Goal: Task Accomplishment & Management: Complete application form

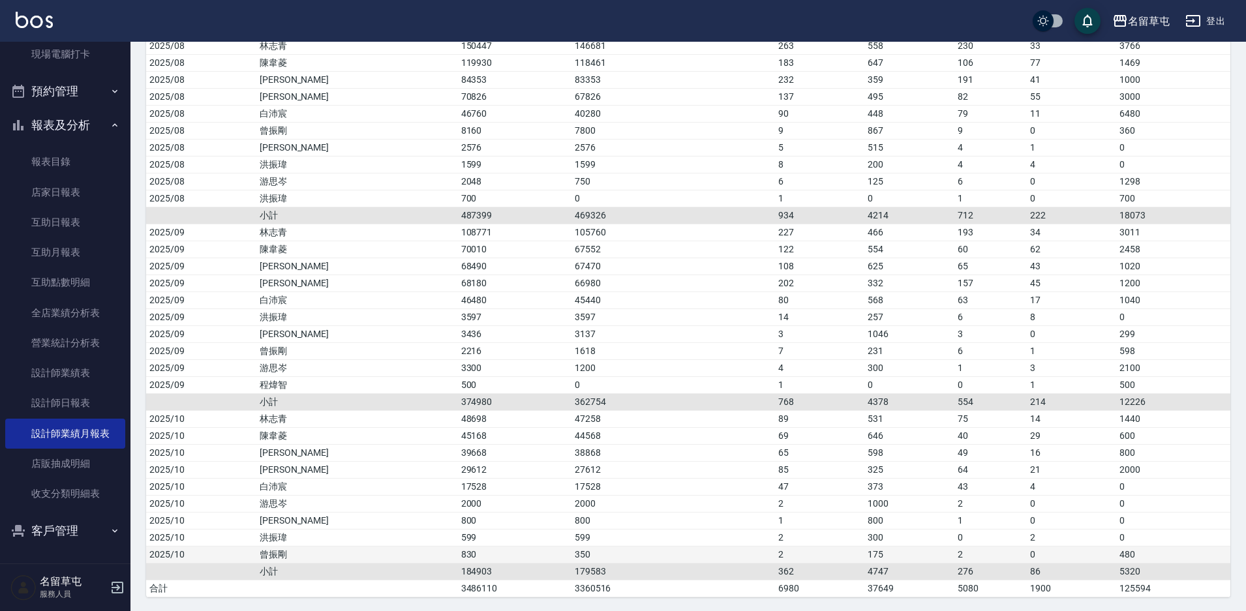
scroll to position [1218, 0]
click at [54, 234] on link "互助日報表" at bounding box center [65, 222] width 120 height 30
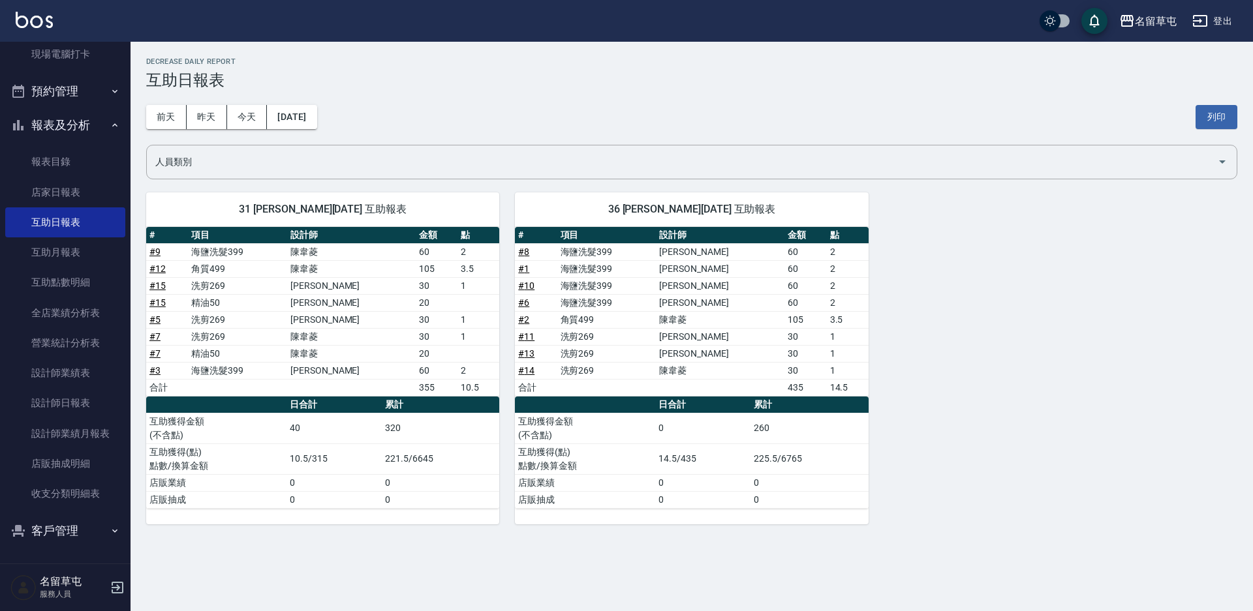
click at [432, 237] on th "金額" at bounding box center [437, 235] width 42 height 17
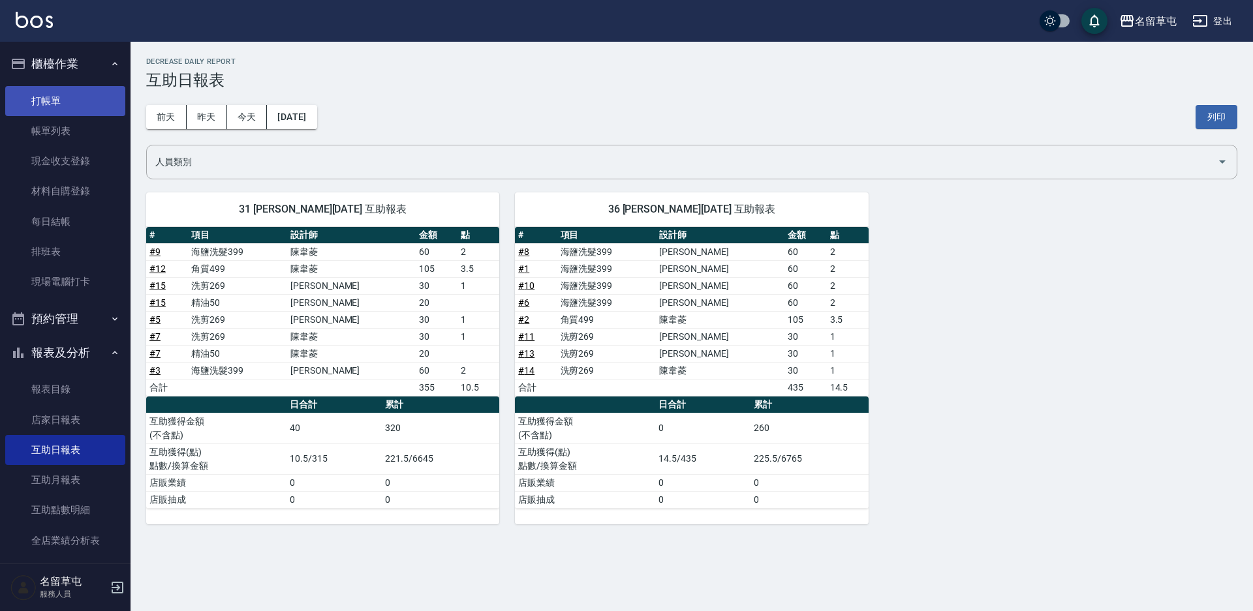
click at [96, 106] on link "打帳單" at bounding box center [65, 101] width 120 height 30
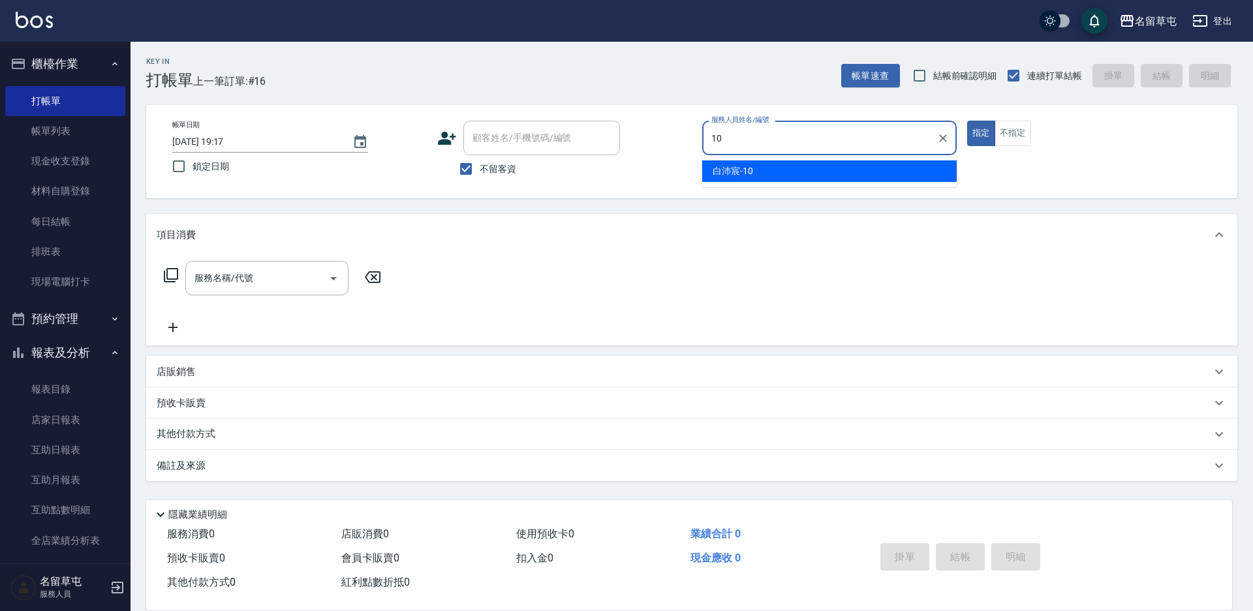
type input "[PERSON_NAME]-10"
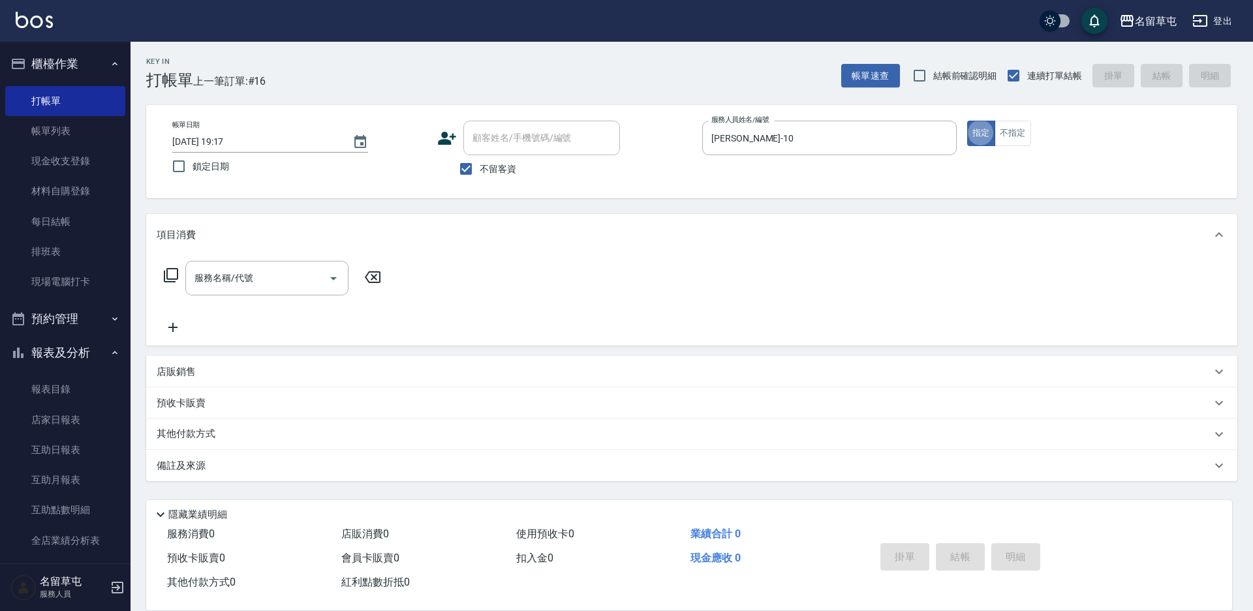
type button "true"
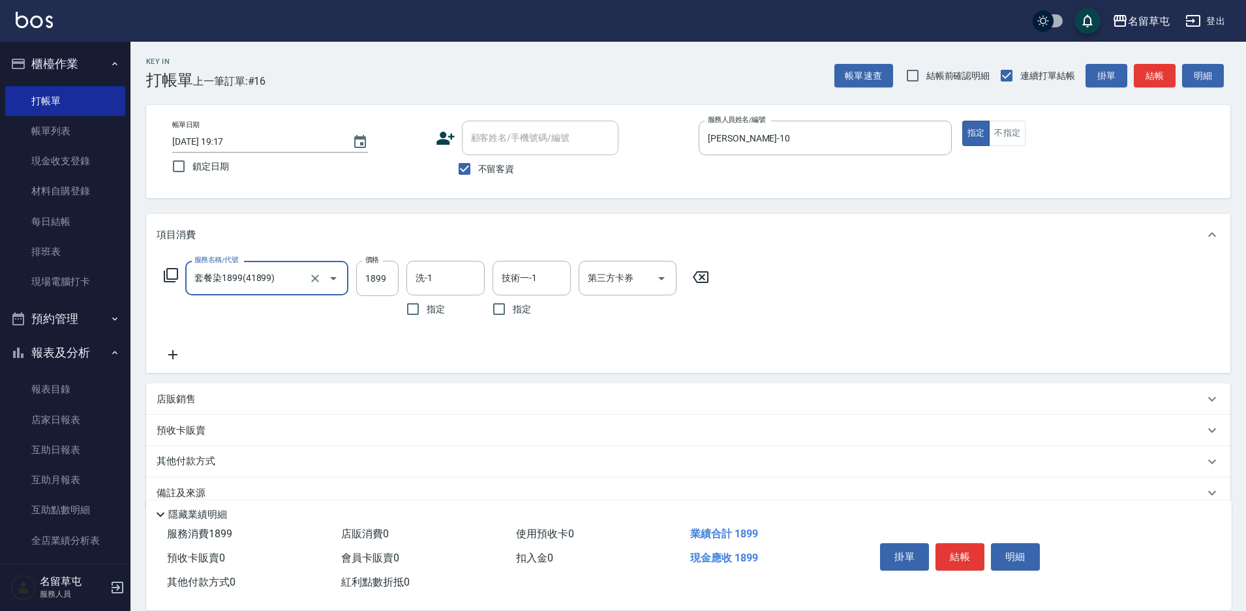
type input "套餐染1899(41899)"
type input "2399"
type input "[PERSON_NAME]-31"
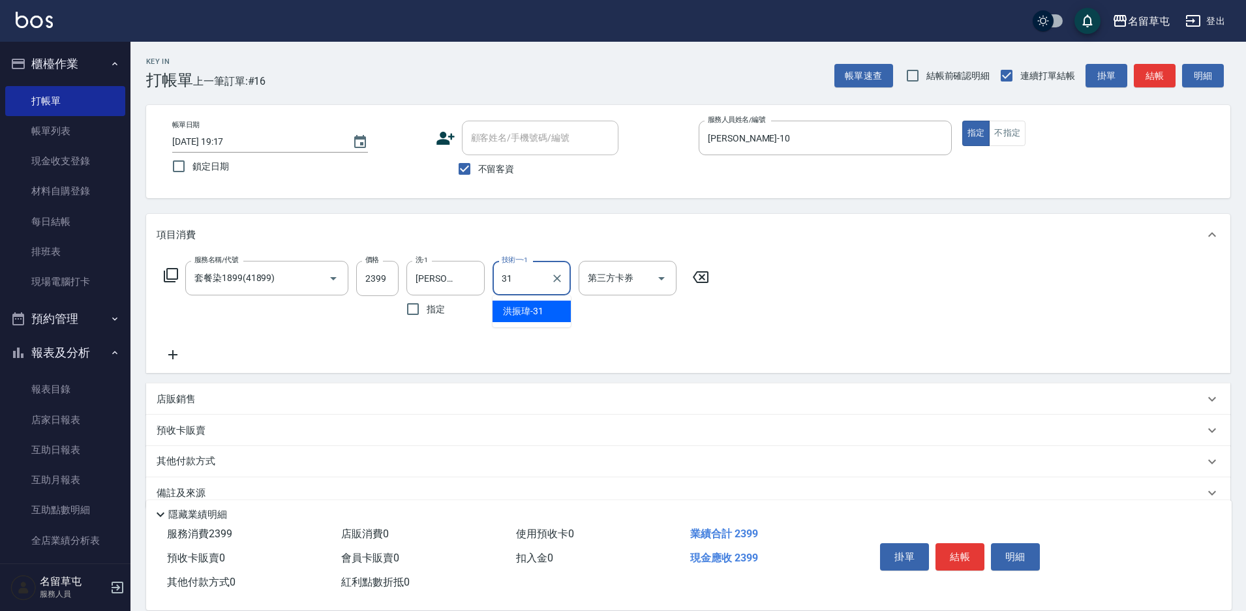
type input "[PERSON_NAME]-31"
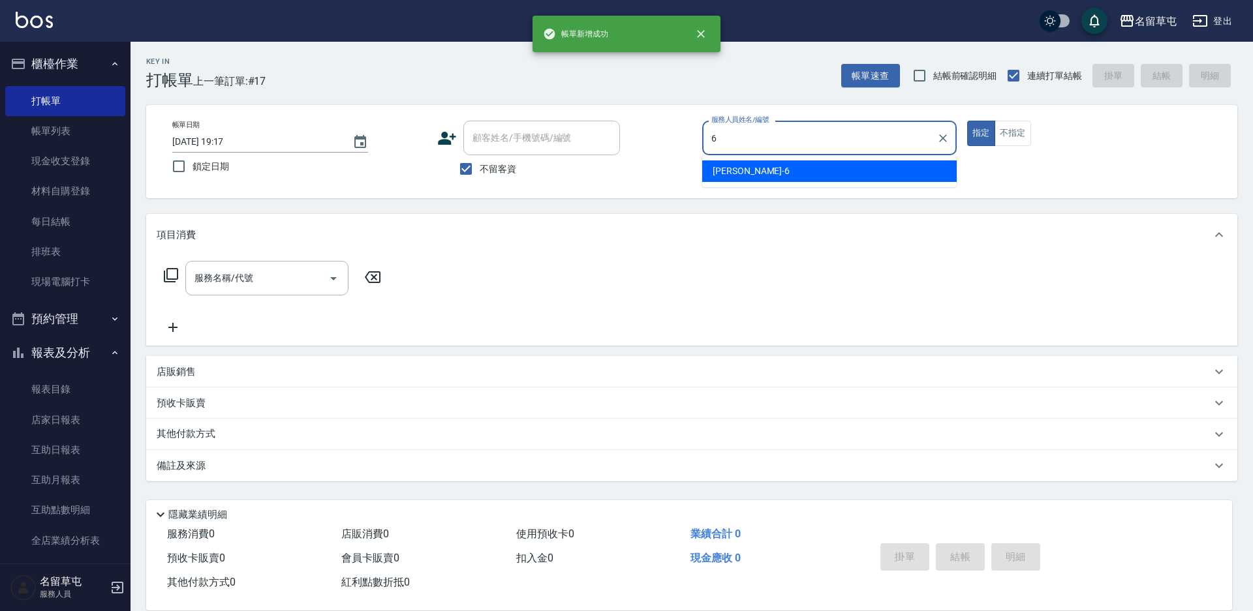
type input "[PERSON_NAME]-6"
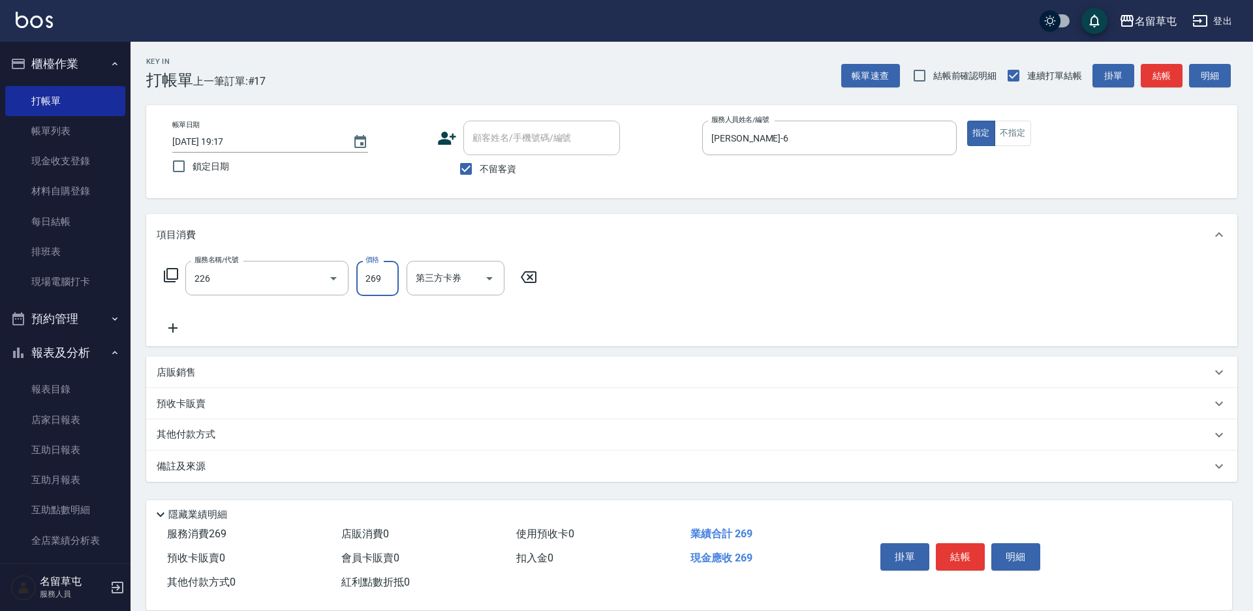
type input "洗剪269(226)"
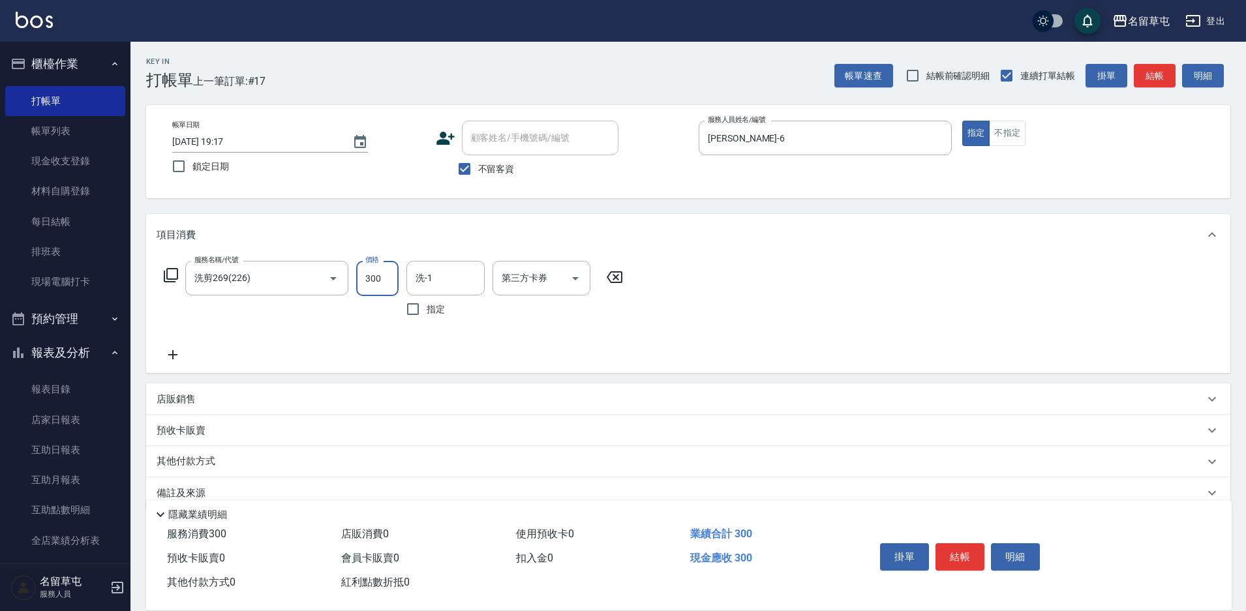
type input "300"
type input "[PERSON_NAME]-31"
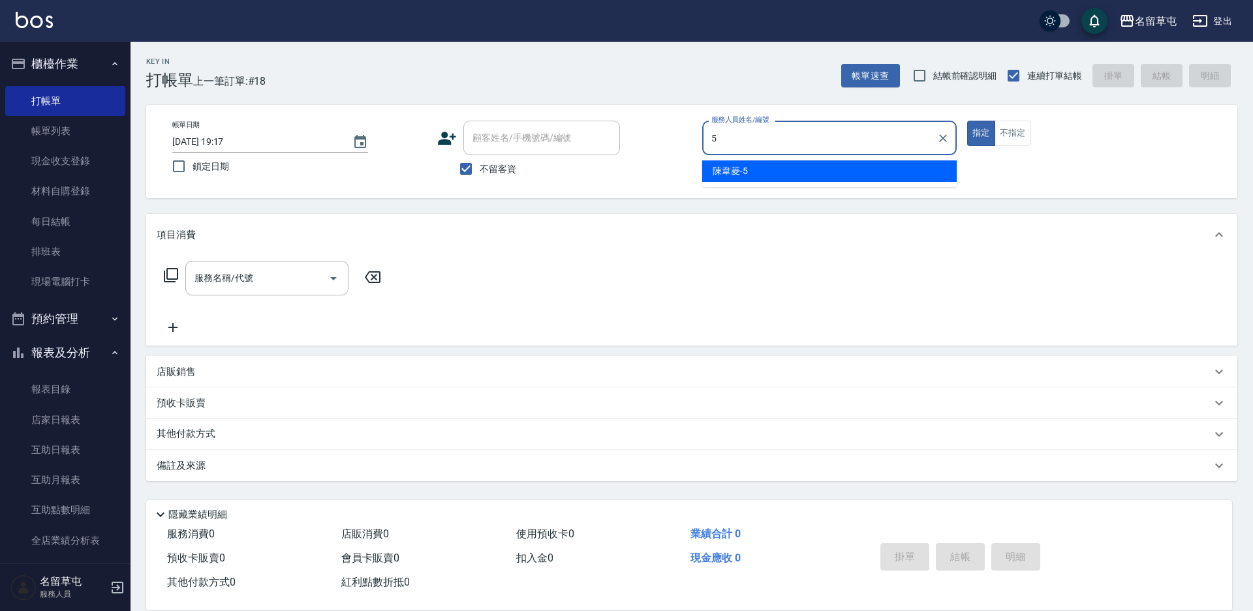
type input "[PERSON_NAME]-5"
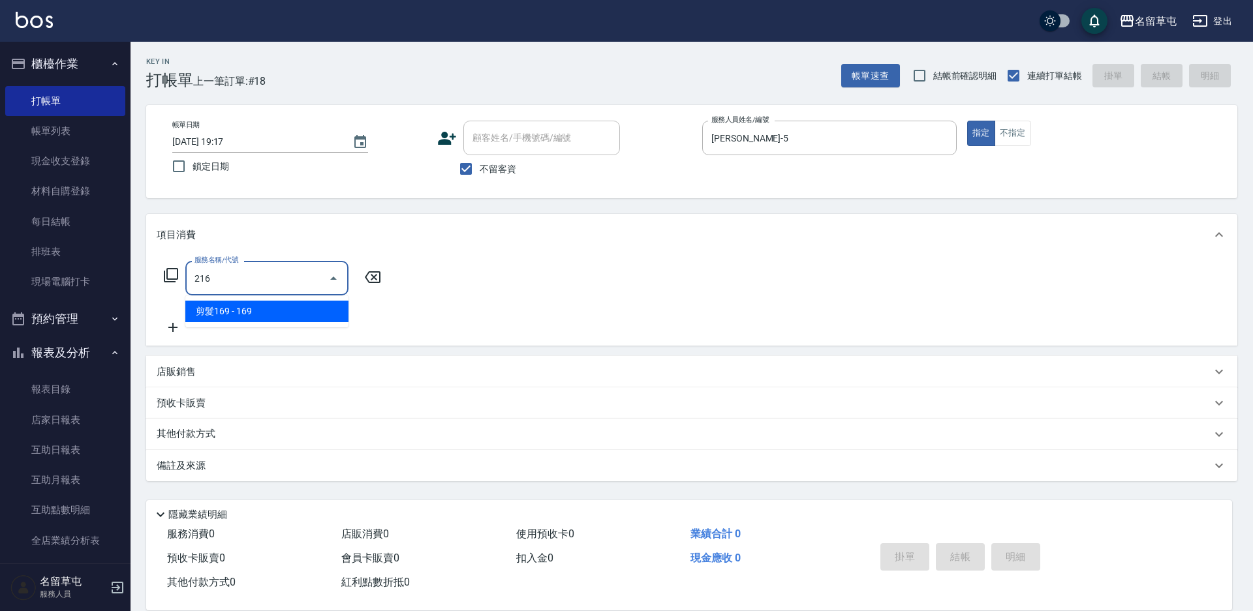
type input "剪髮169(216)"
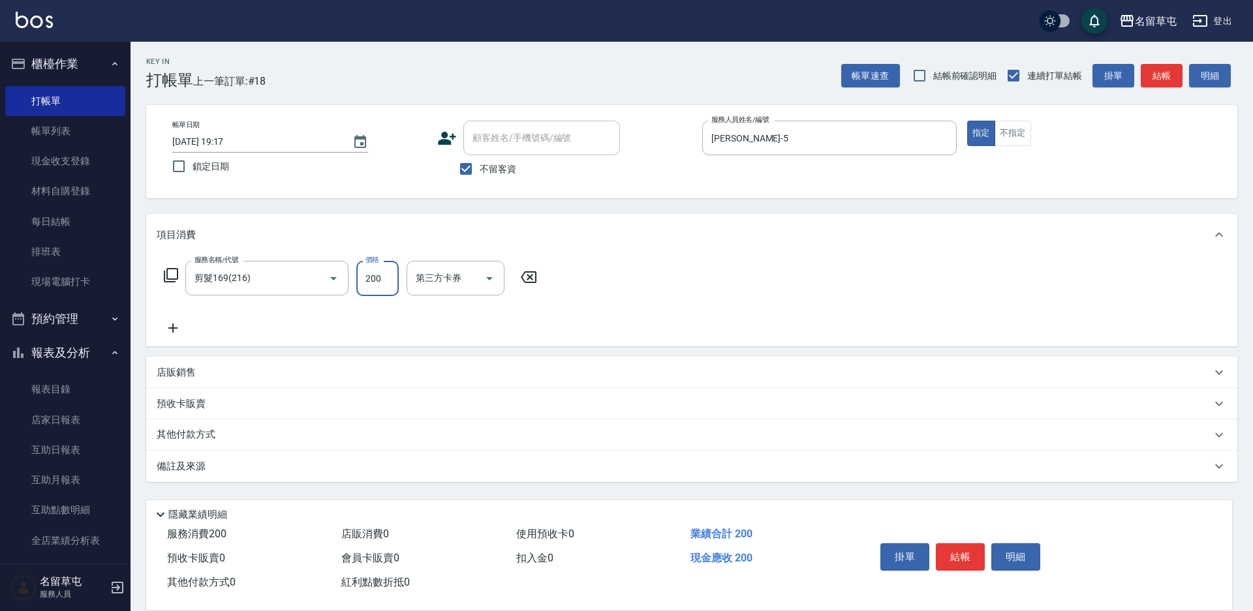
type input "200"
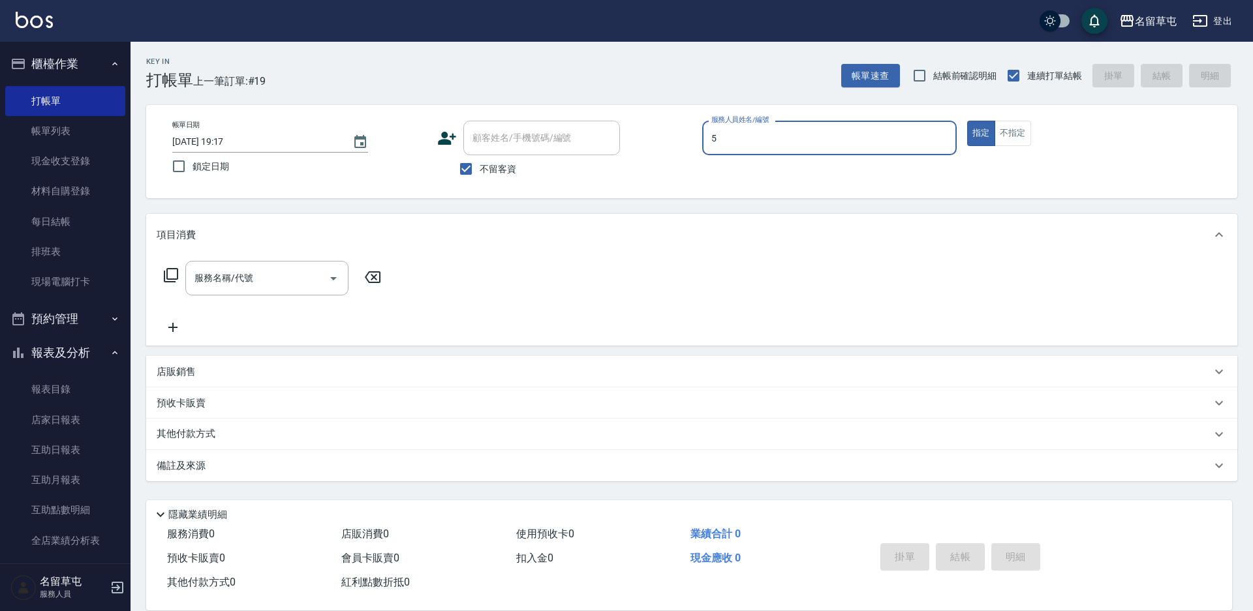
type input "[PERSON_NAME]-5"
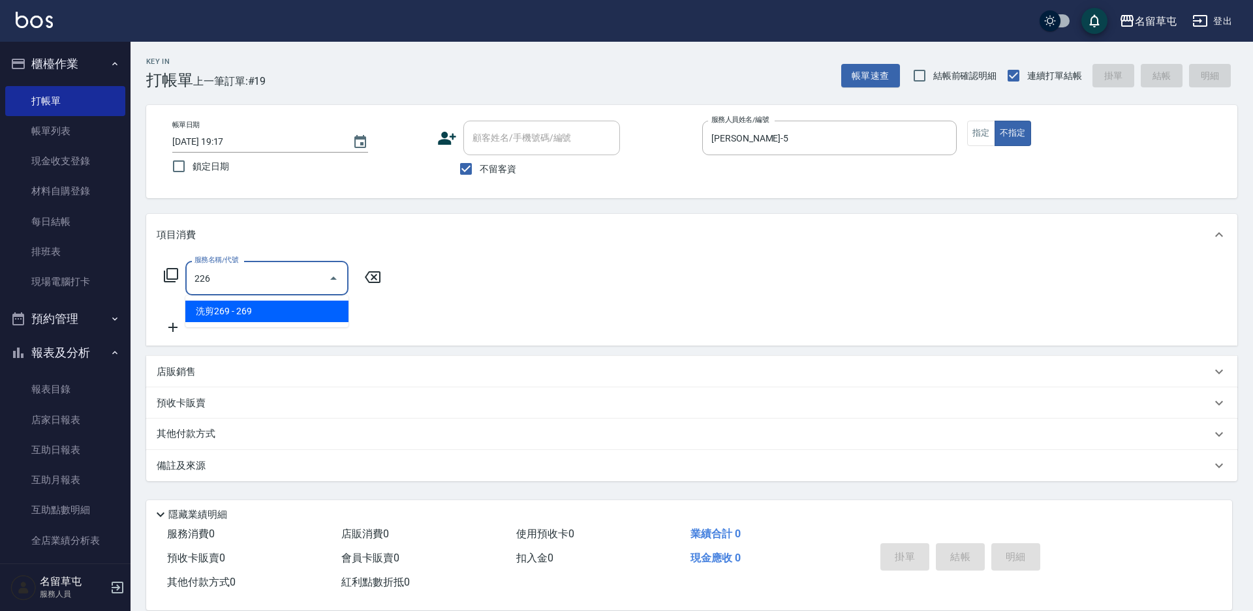
type input "洗剪269(226)"
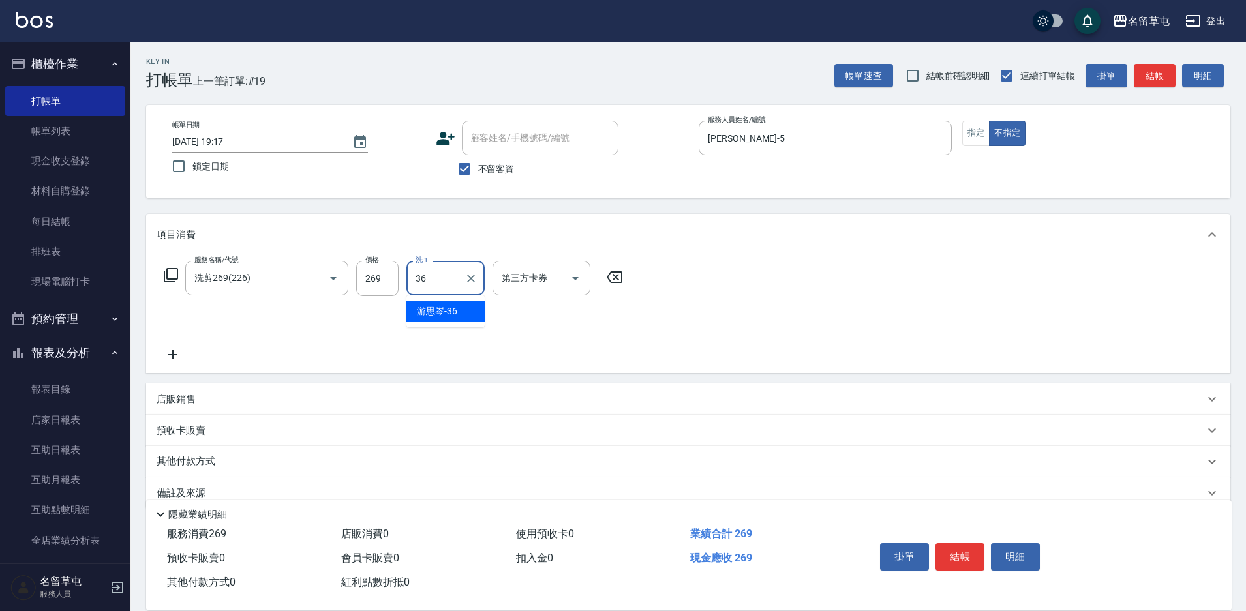
type input "游思岑-36"
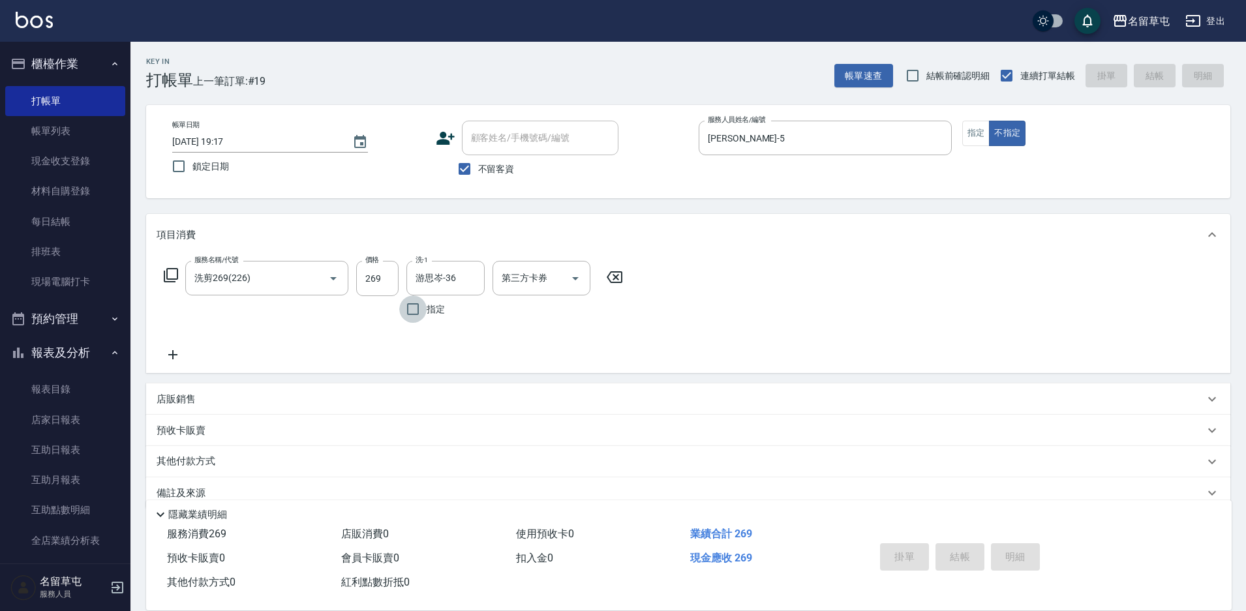
type input "[DATE] 19:18"
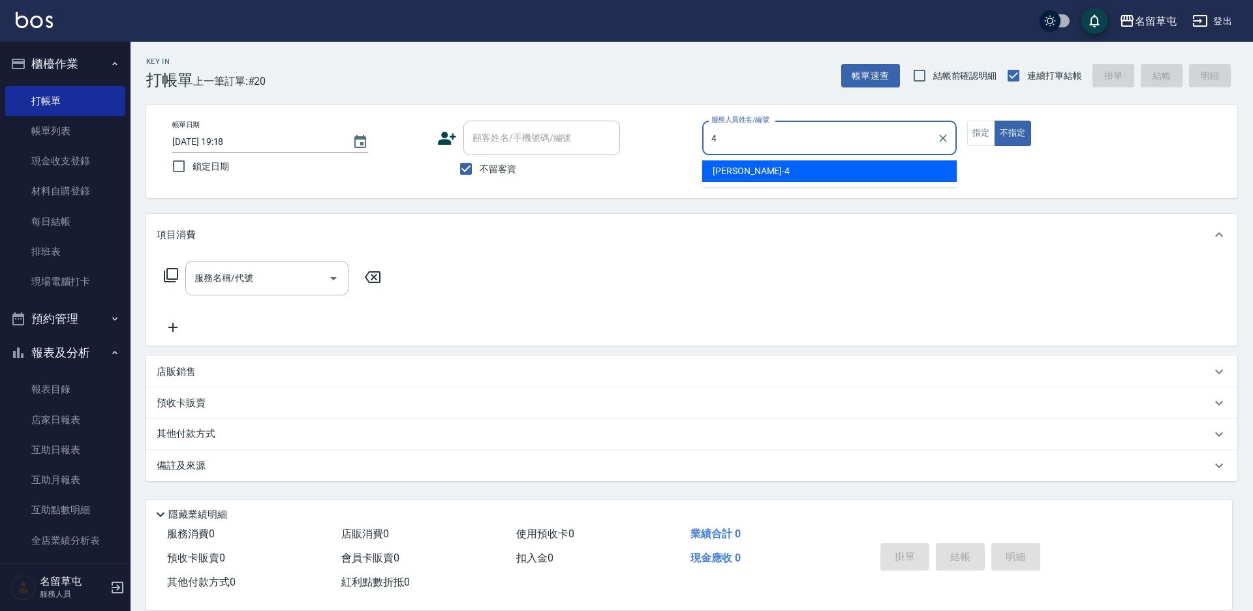
type input "[PERSON_NAME]-4"
type button "false"
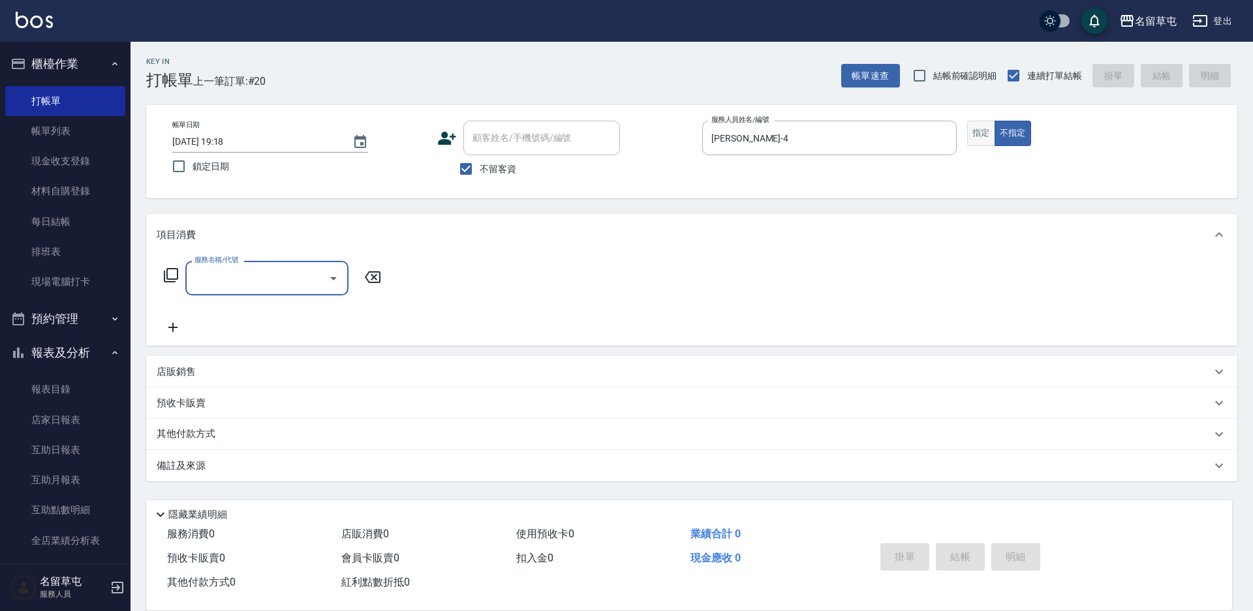
click at [980, 138] on button "指定" at bounding box center [981, 133] width 28 height 25
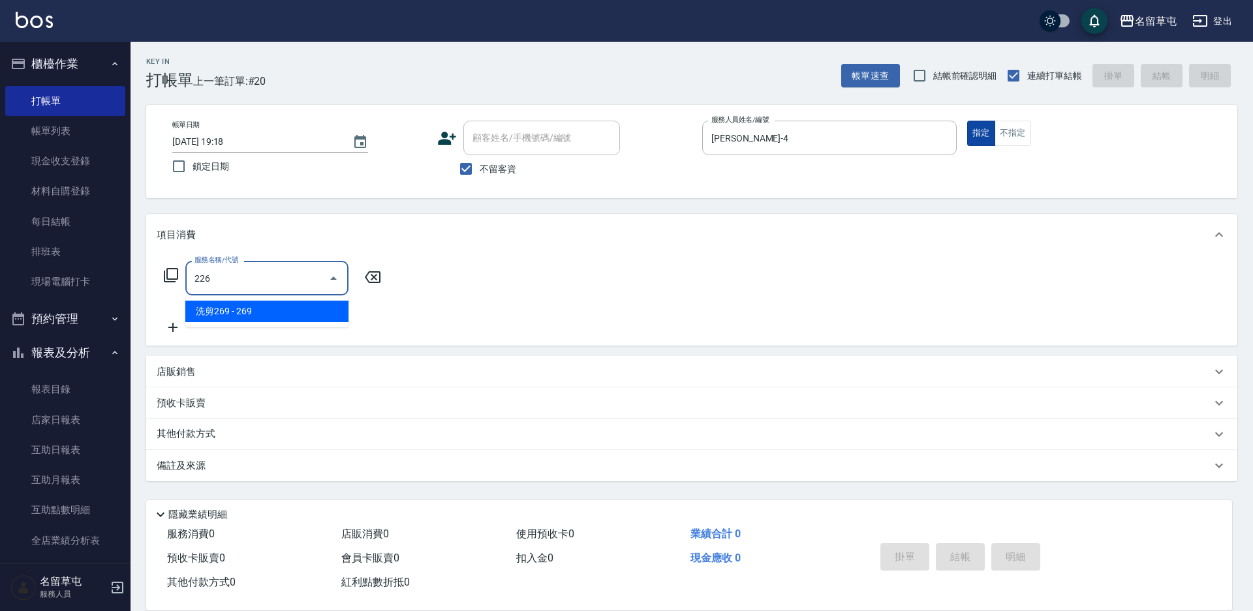
type input "洗剪269(226)"
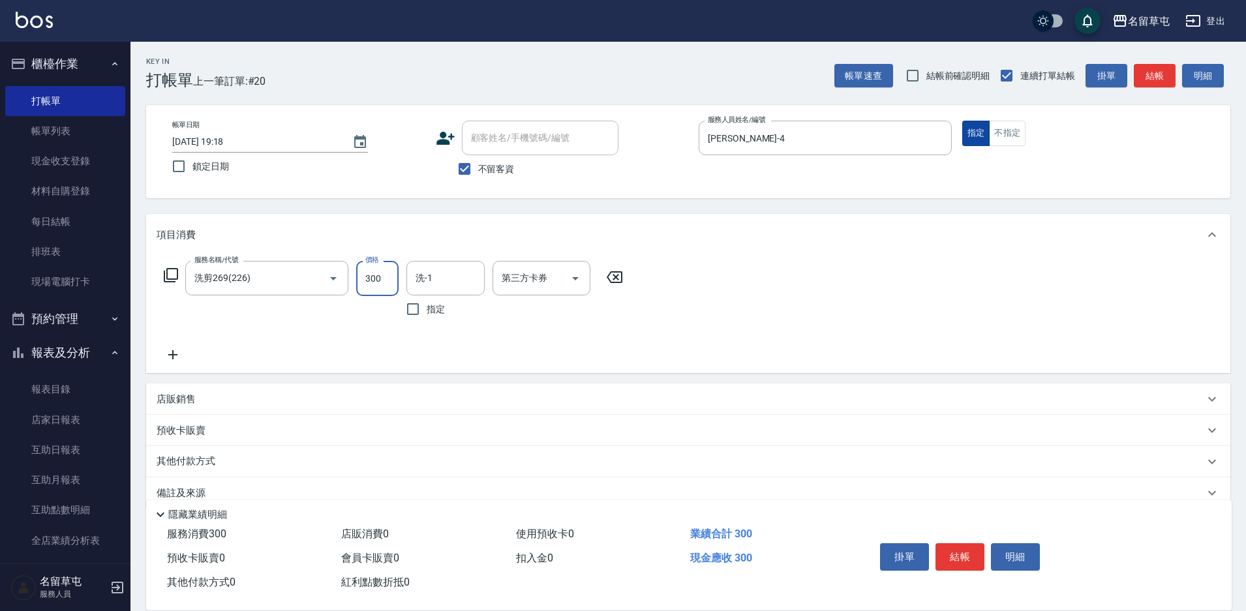
type input "300"
type input "[PERSON_NAME]-31"
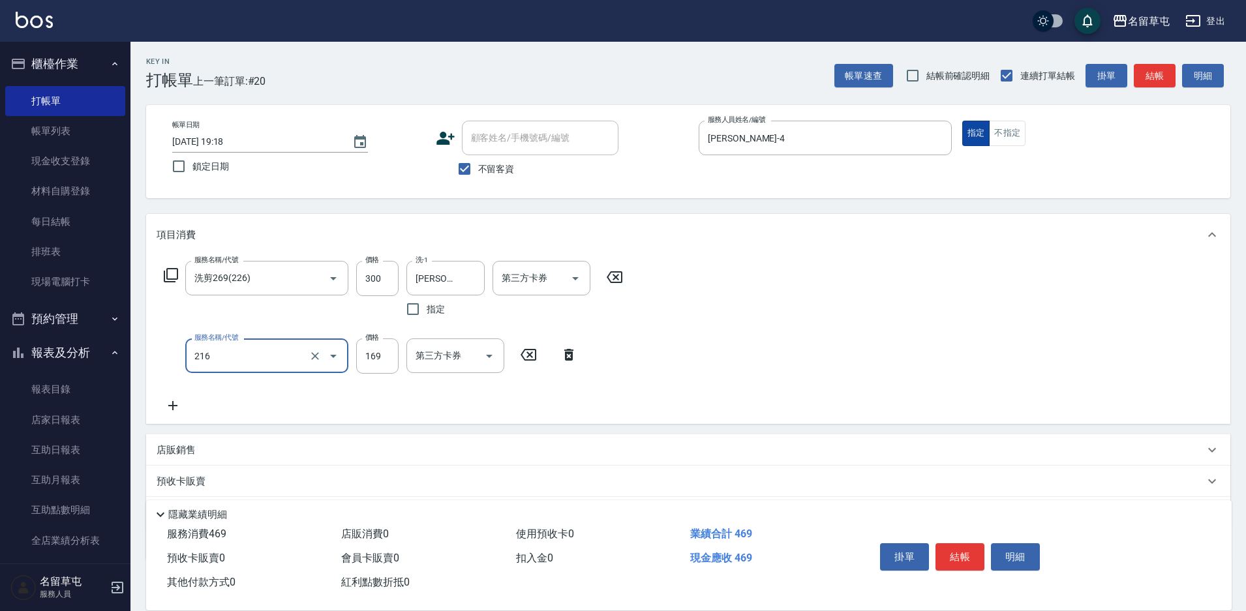
type input "剪髮169(216)"
type input "50"
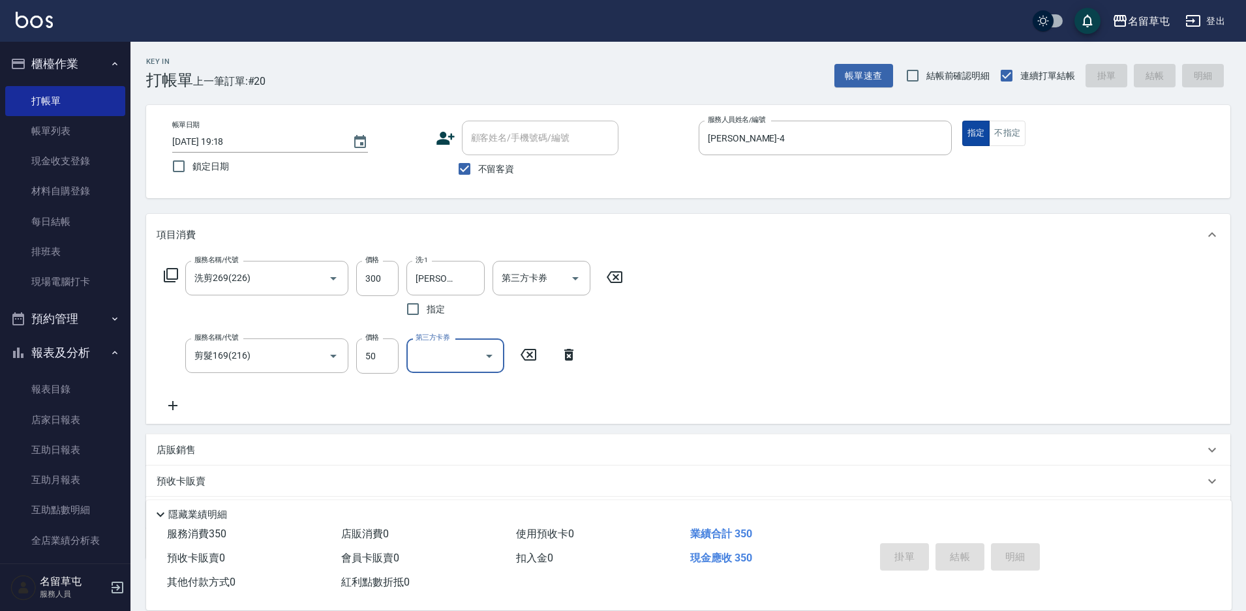
type input "[DATE] 19:20"
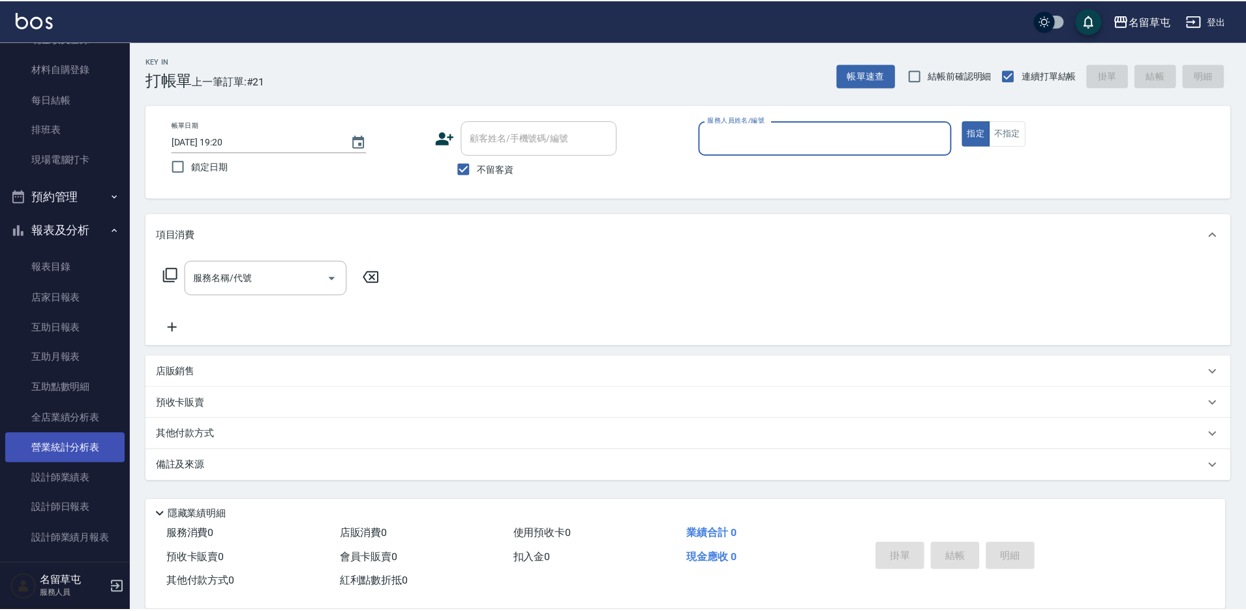
scroll to position [130, 0]
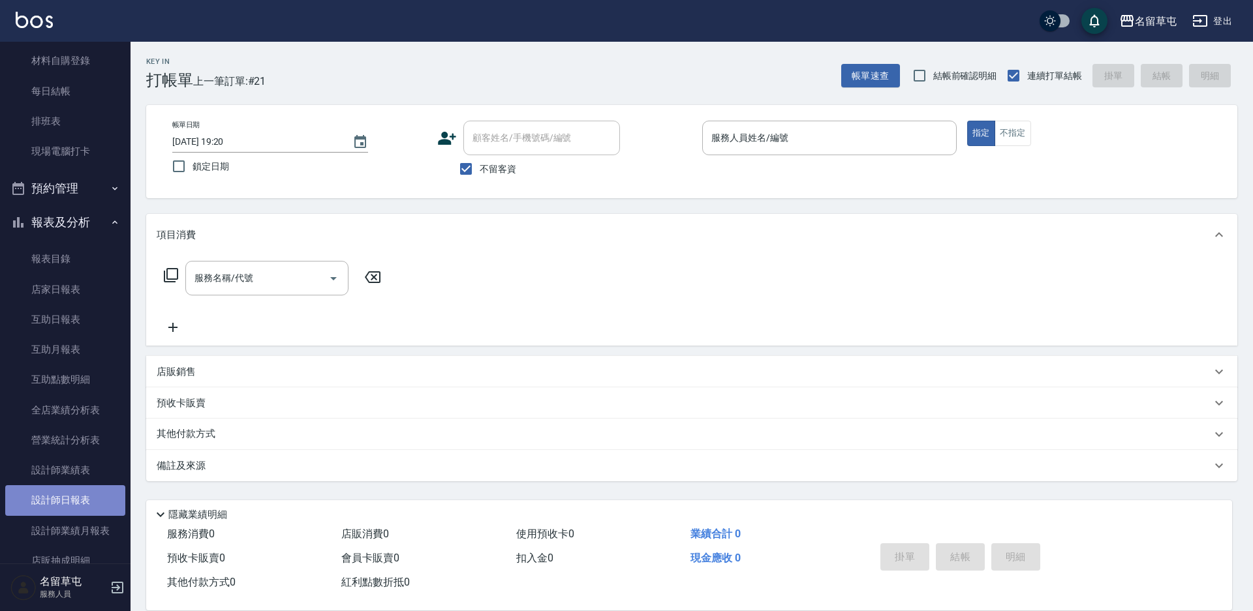
click at [83, 513] on link "設計師日報表" at bounding box center [65, 500] width 120 height 30
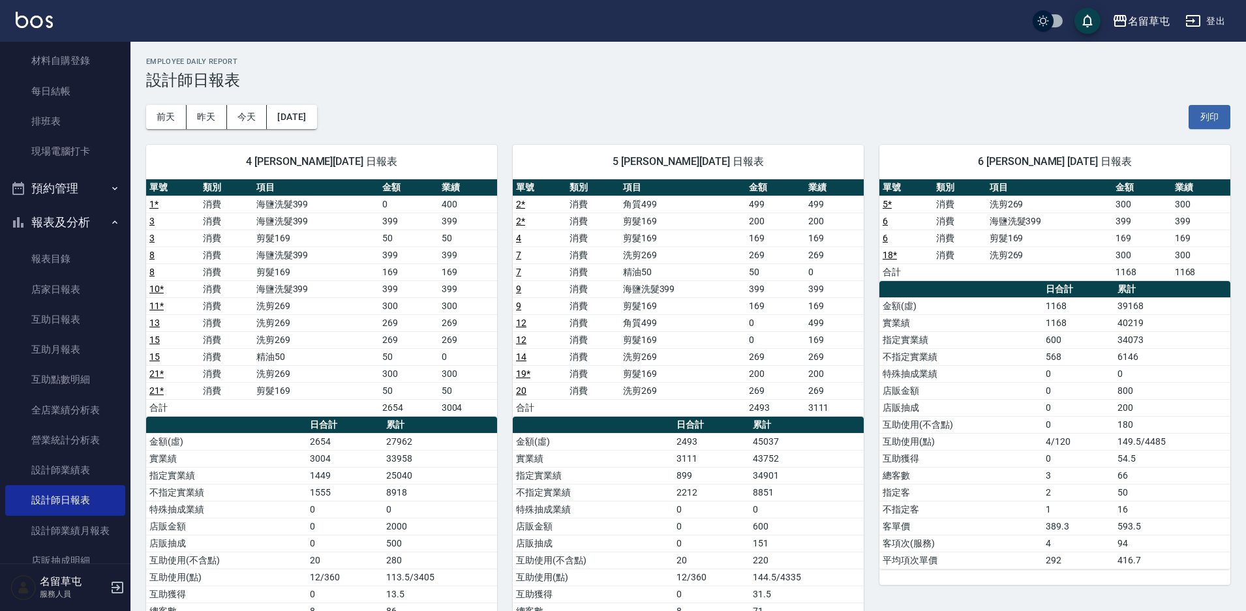
click at [740, 94] on div "[DATE] [DATE] [DATE] [DATE] 列印" at bounding box center [688, 116] width 1084 height 55
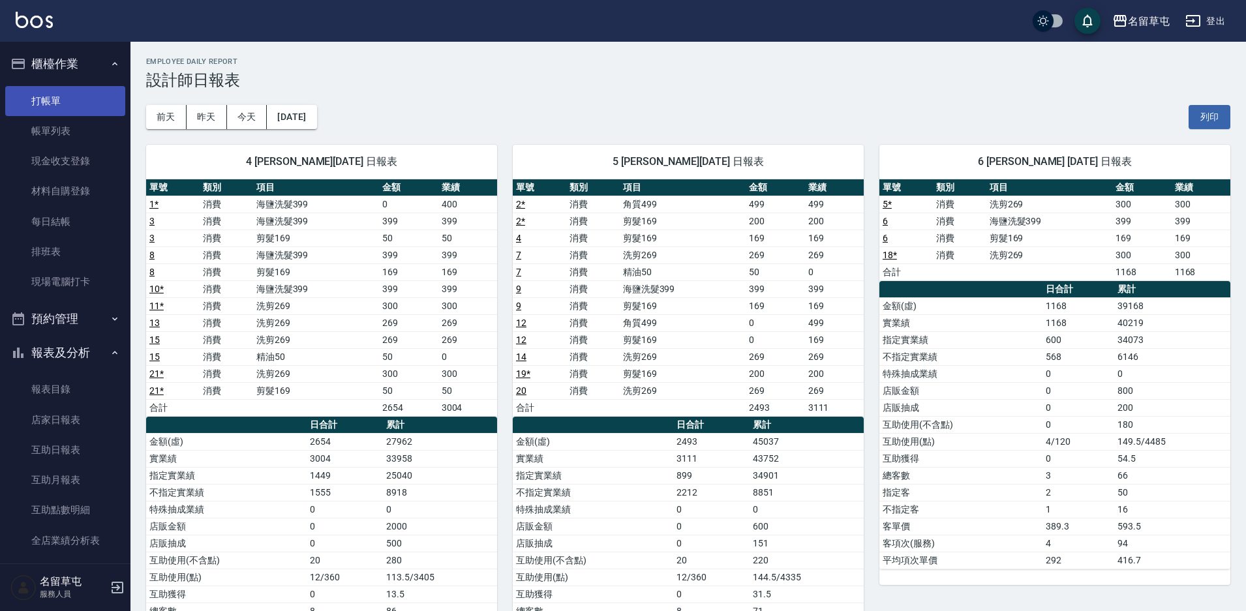
click at [52, 106] on link "打帳單" at bounding box center [65, 101] width 120 height 30
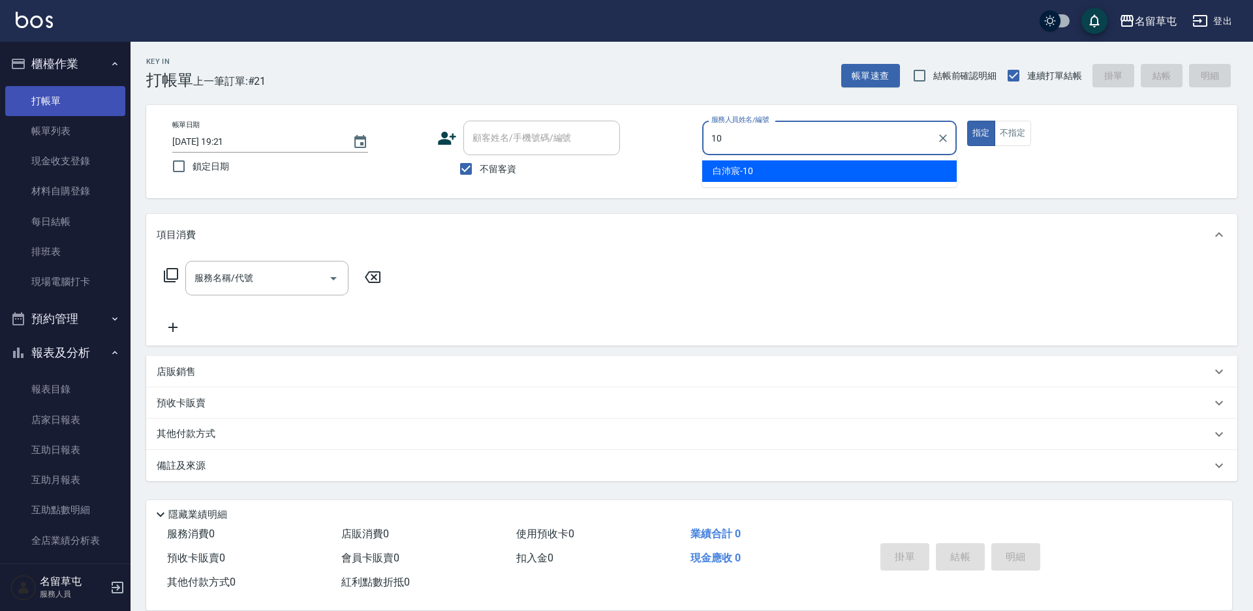
type input "10"
type button "true"
type input "[PERSON_NAME]-10"
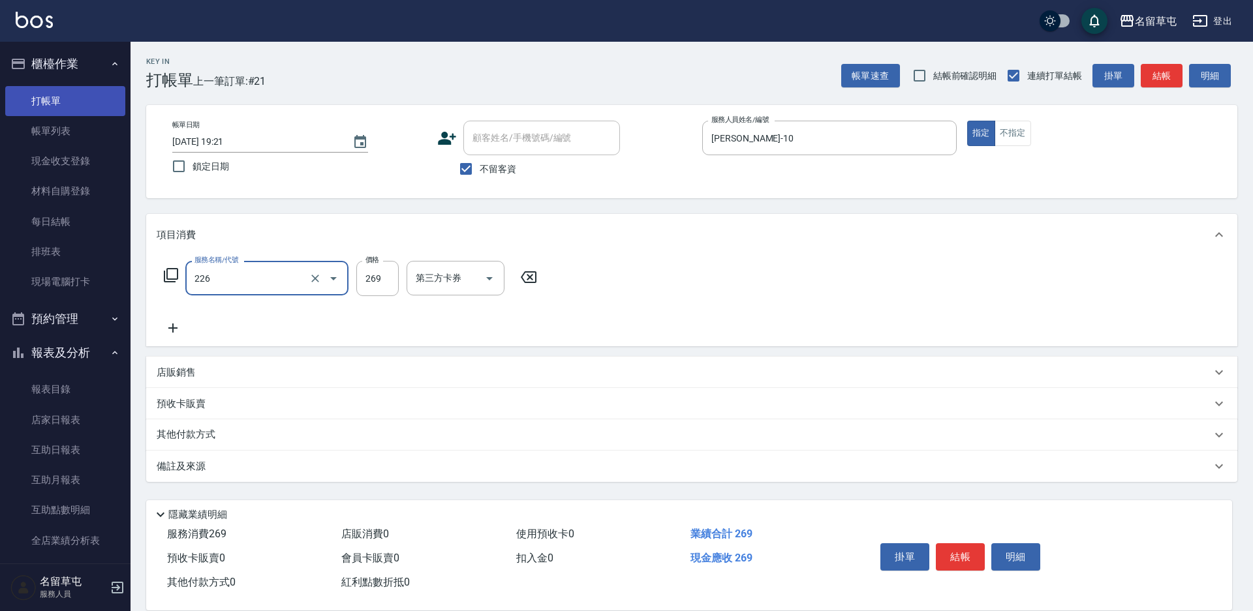
type input "洗剪269(226)"
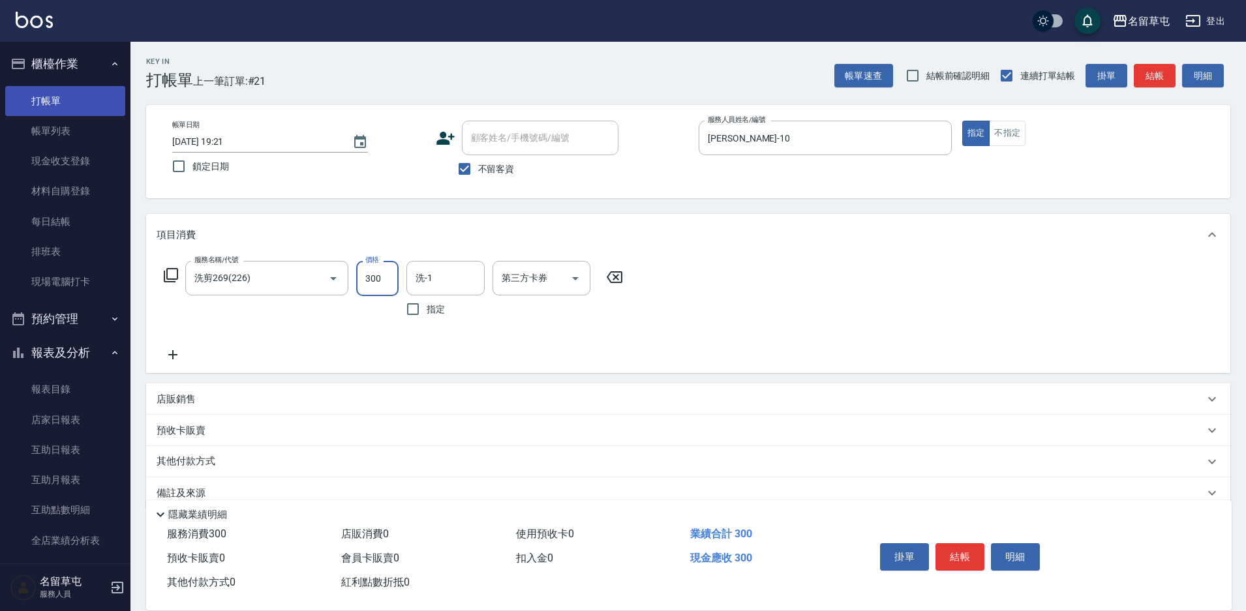
type input "300"
type input "游思岑-36"
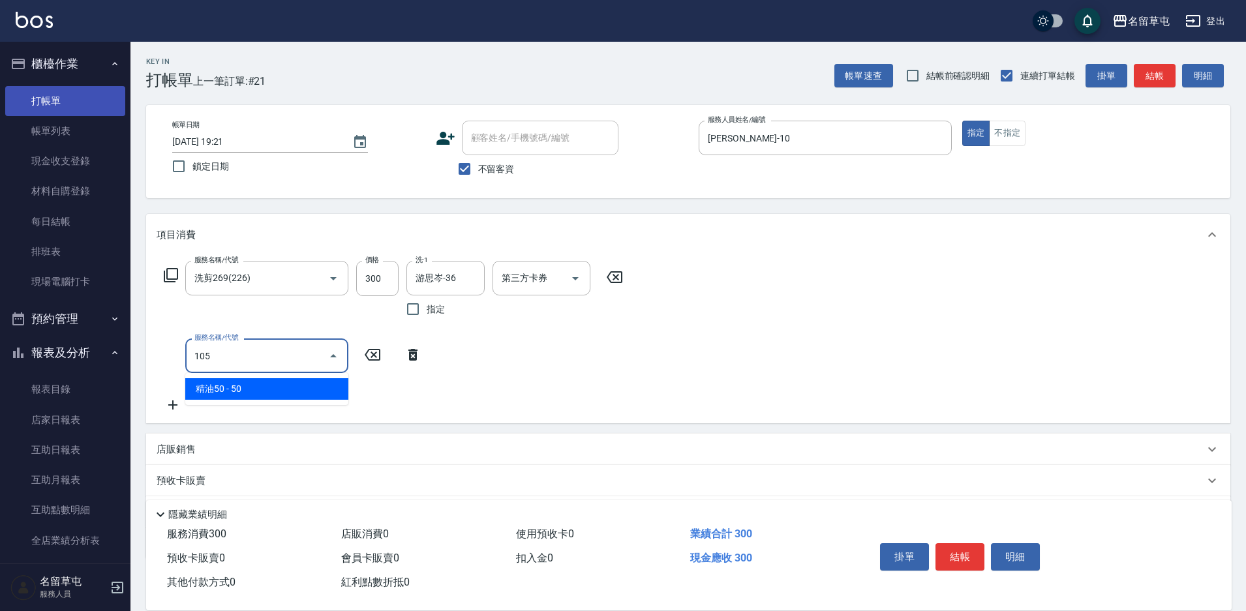
type input "精油50(105)"
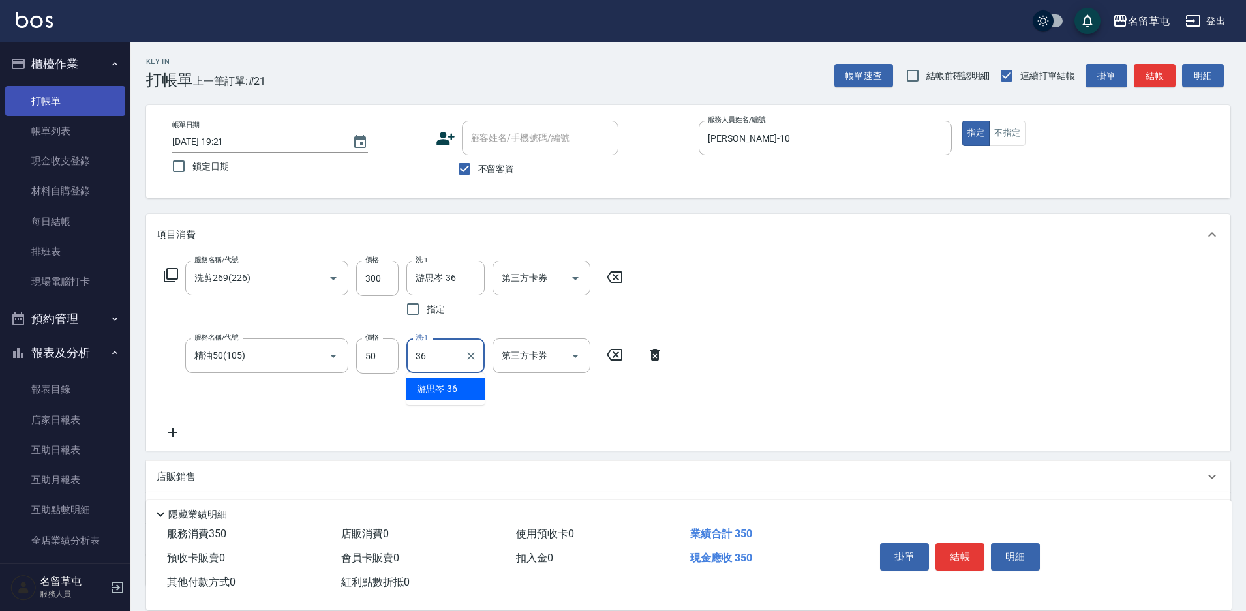
type input "游思岑-36"
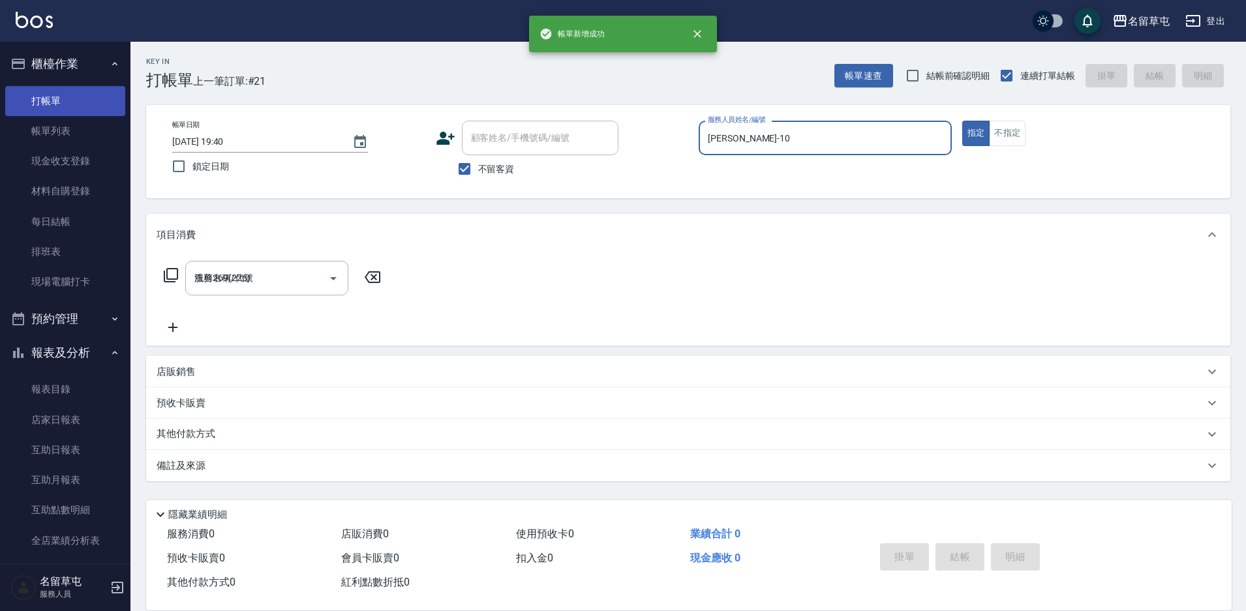
type input "[DATE] 19:40"
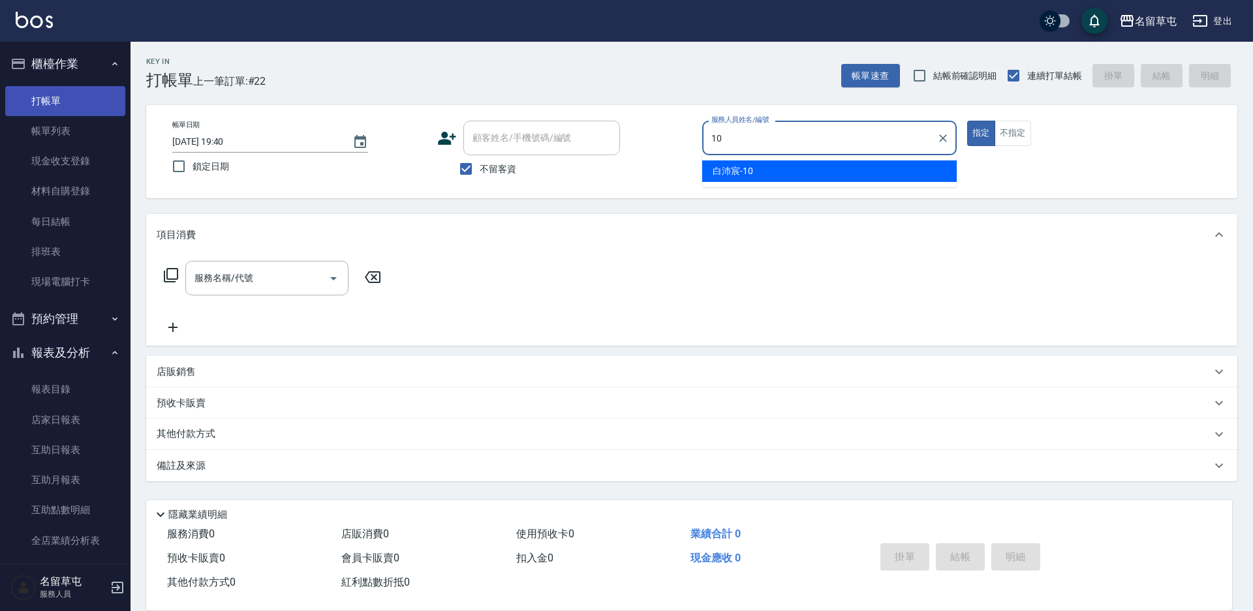
type input "[PERSON_NAME]-10"
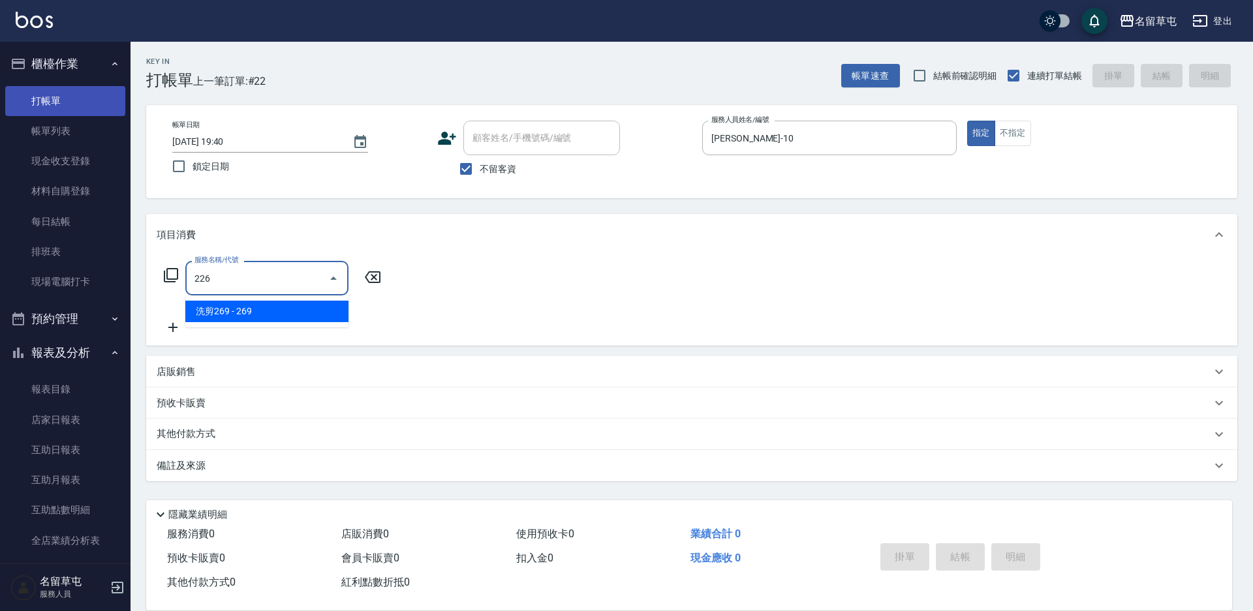
type input "洗剪269(226)"
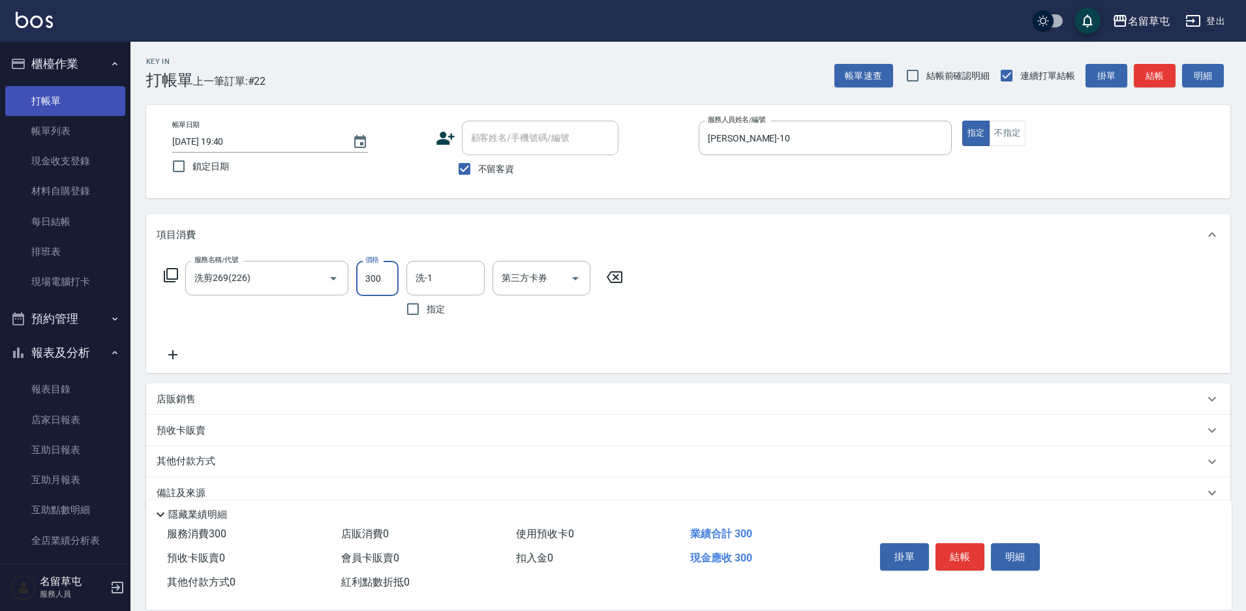
type input "300"
type input "游思岑-36"
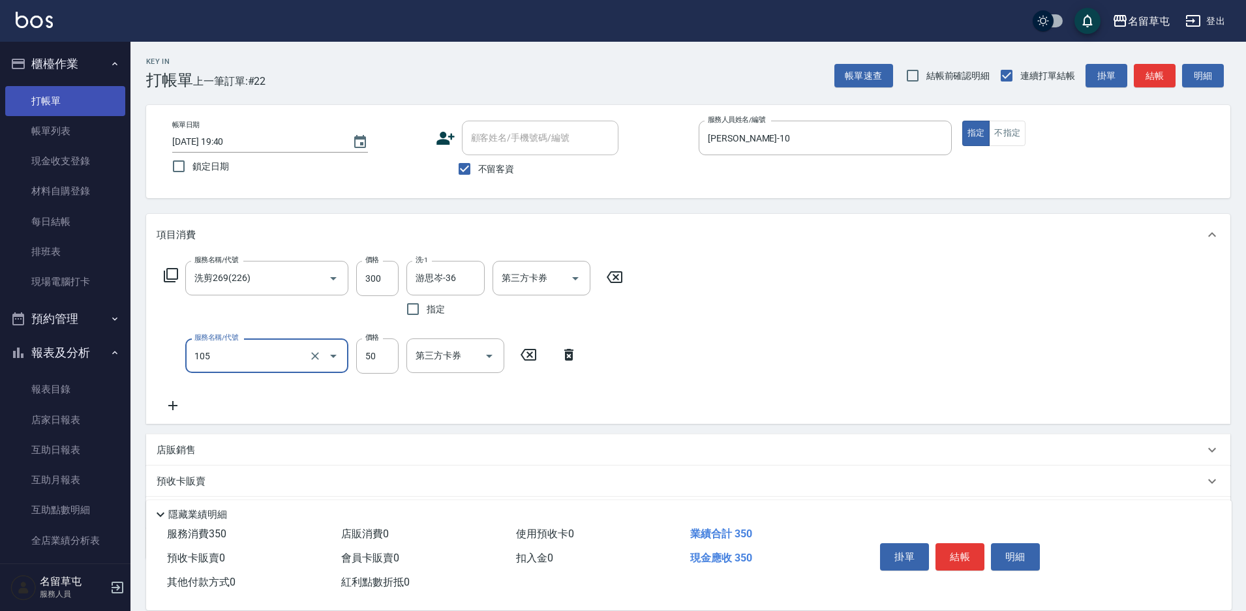
type input "精油50(105)"
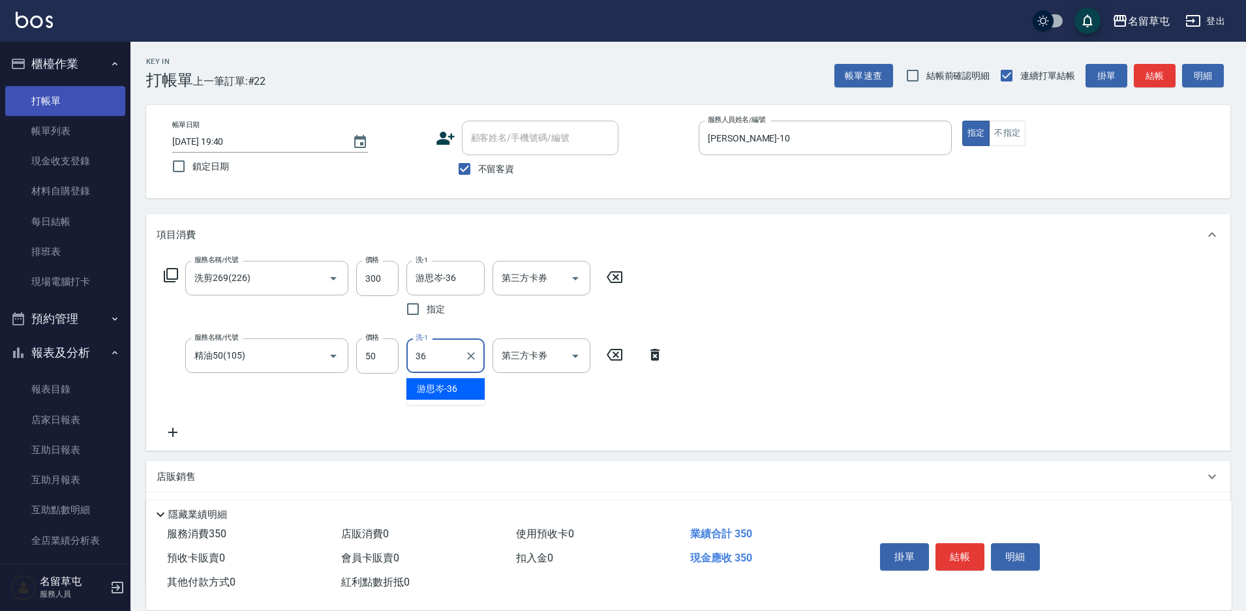
type input "游思岑-36"
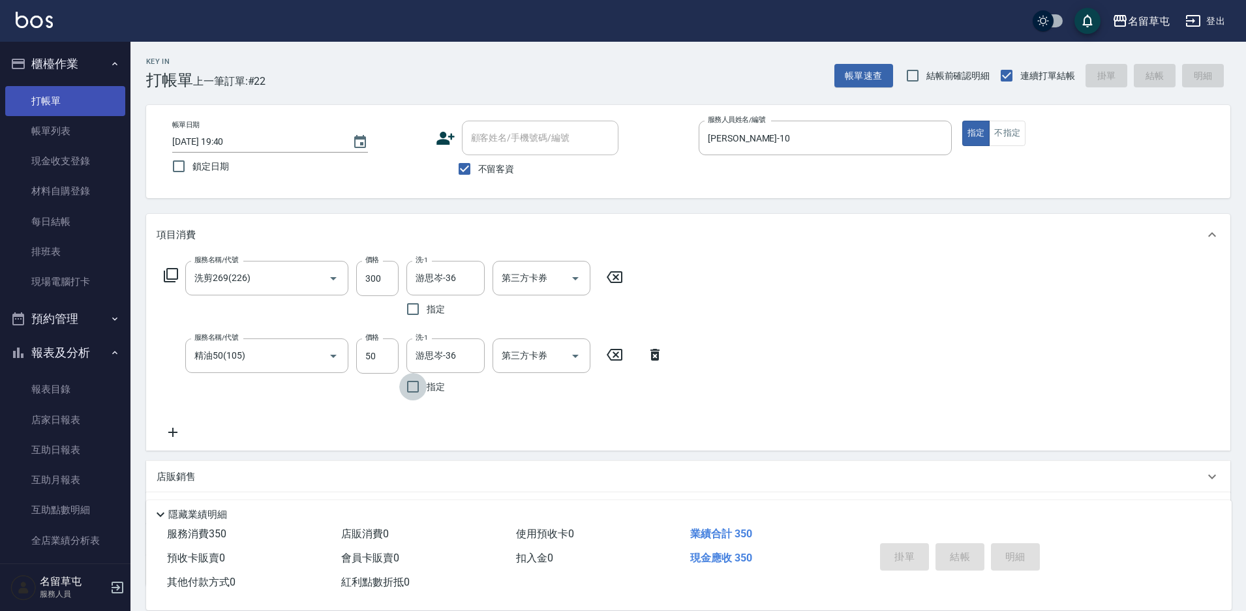
type input "[DATE] 19:41"
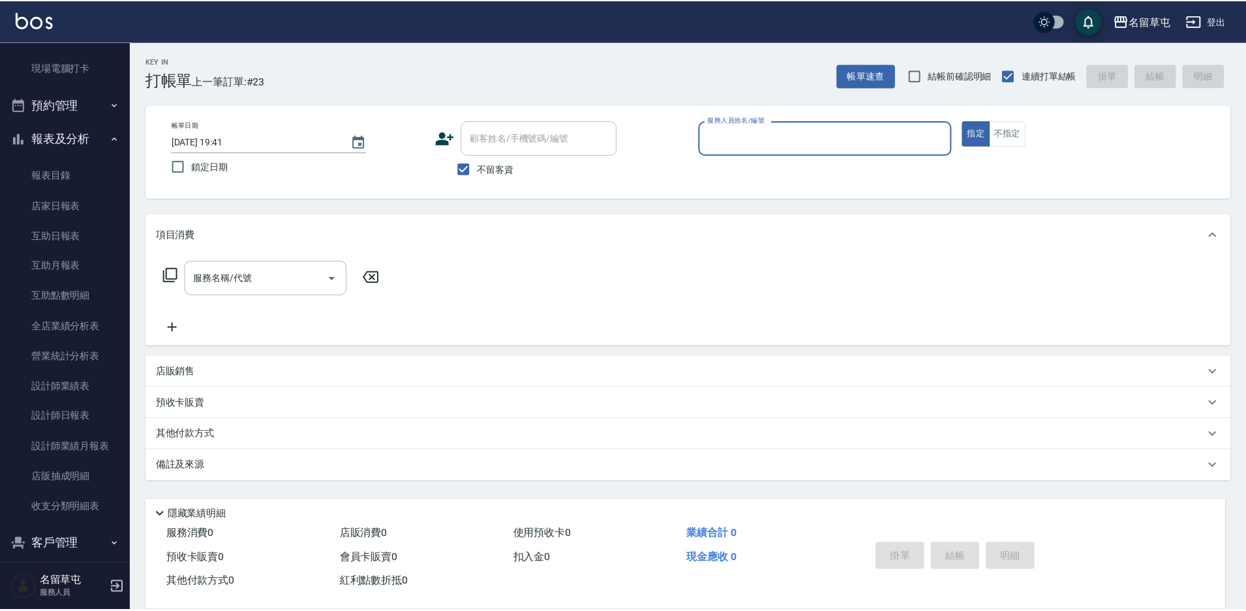
scroll to position [228, 0]
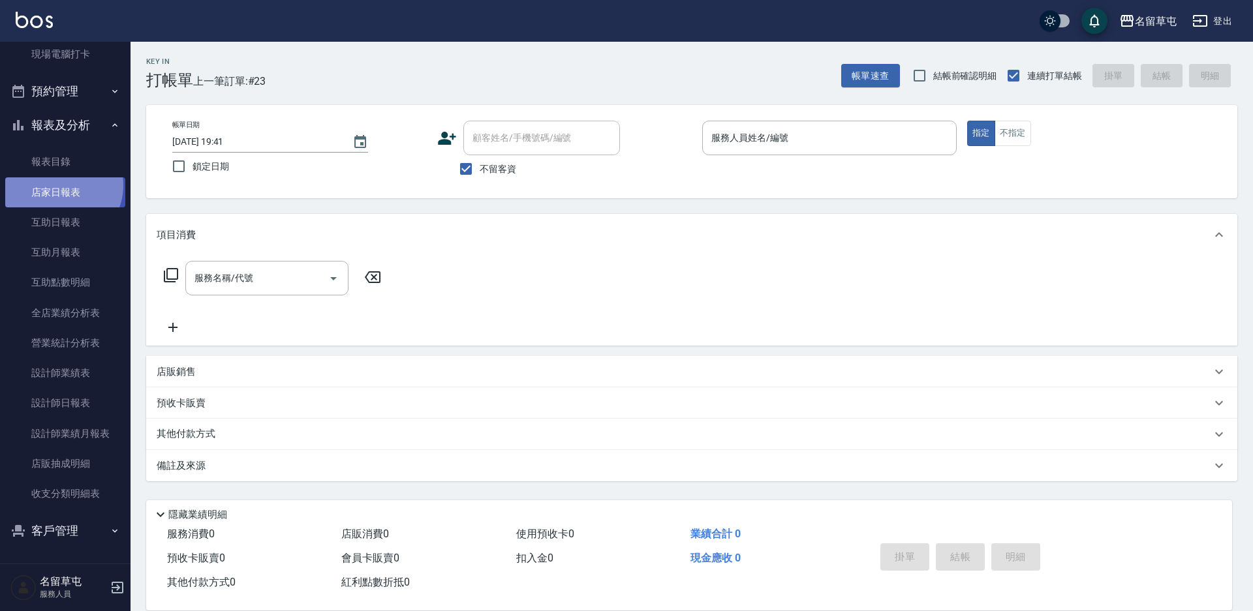
click at [61, 185] on link "店家日報表" at bounding box center [65, 192] width 120 height 30
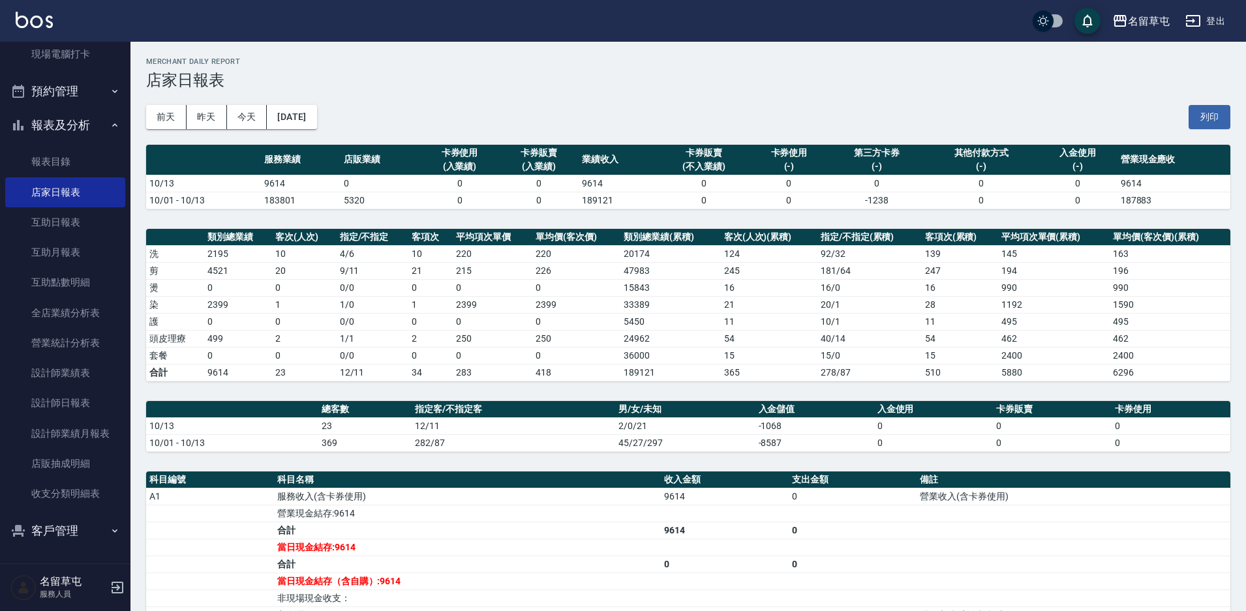
scroll to position [65, 0]
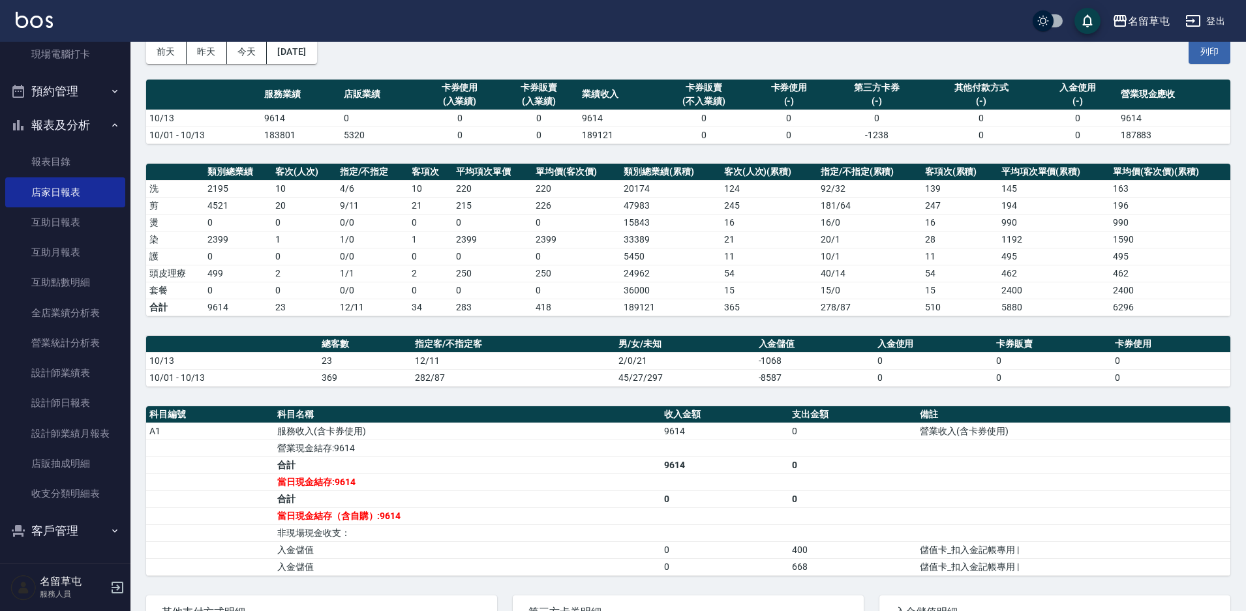
click at [990, 528] on td "a dense table" at bounding box center [1074, 533] width 314 height 17
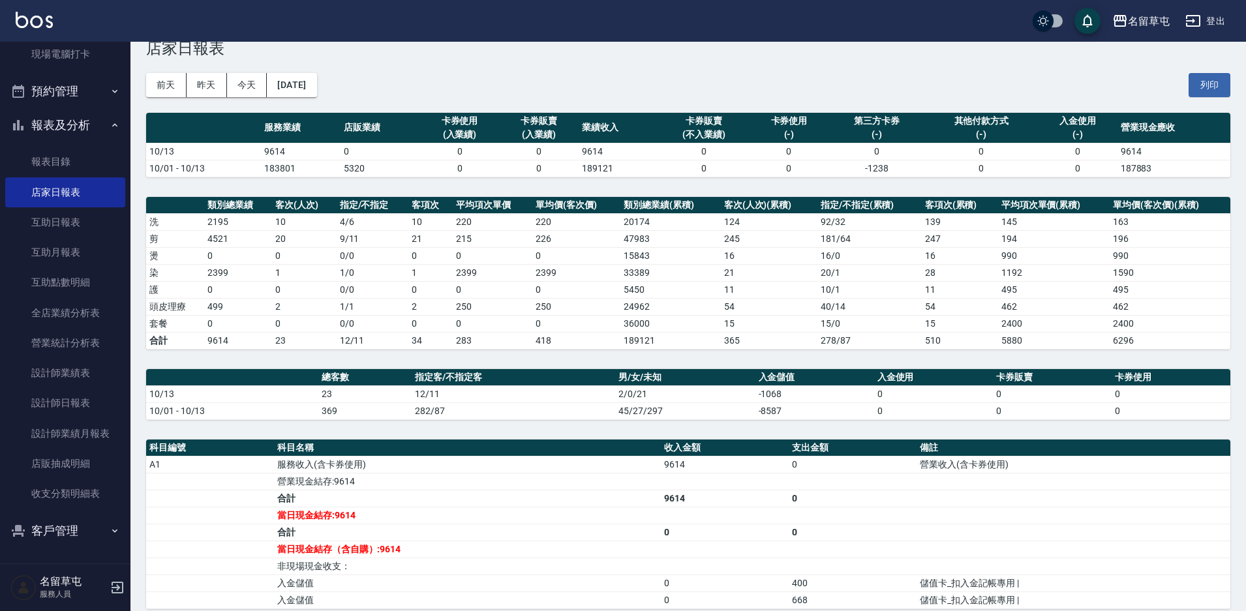
scroll to position [0, 0]
